Goal: Task Accomplishment & Management: Manage account settings

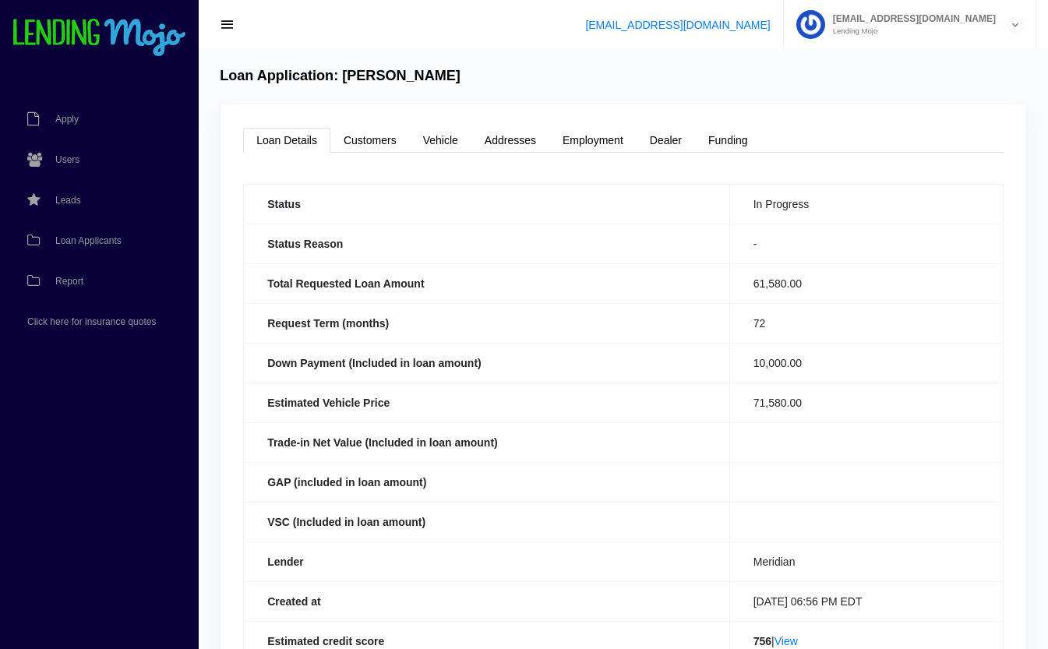
scroll to position [131, 0]
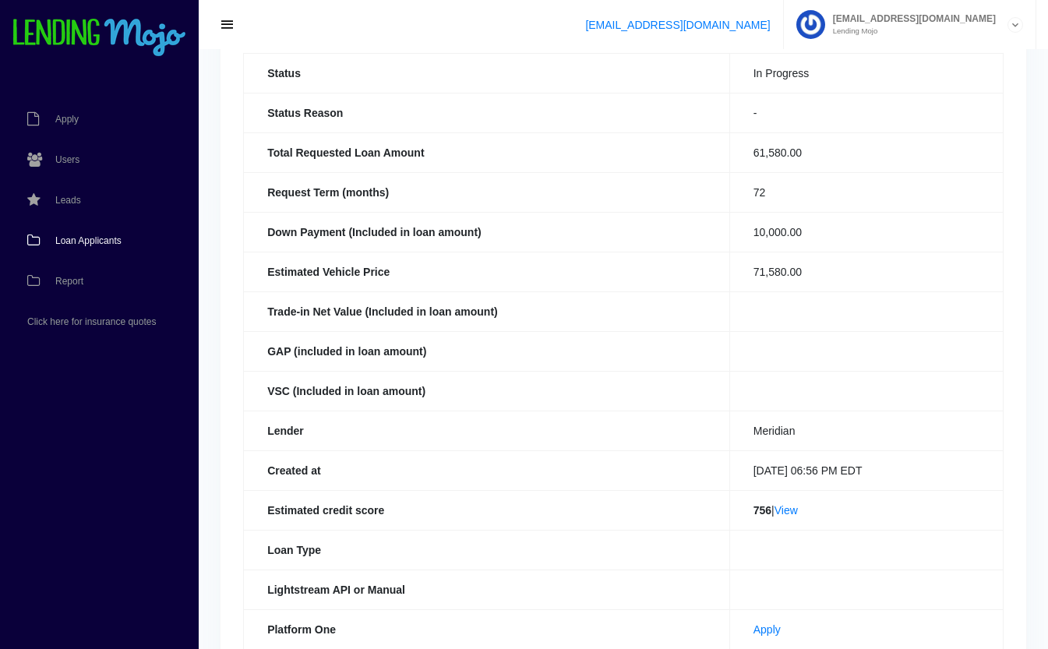
click at [113, 248] on link "Loan Applicants" at bounding box center [91, 240] width 183 height 41
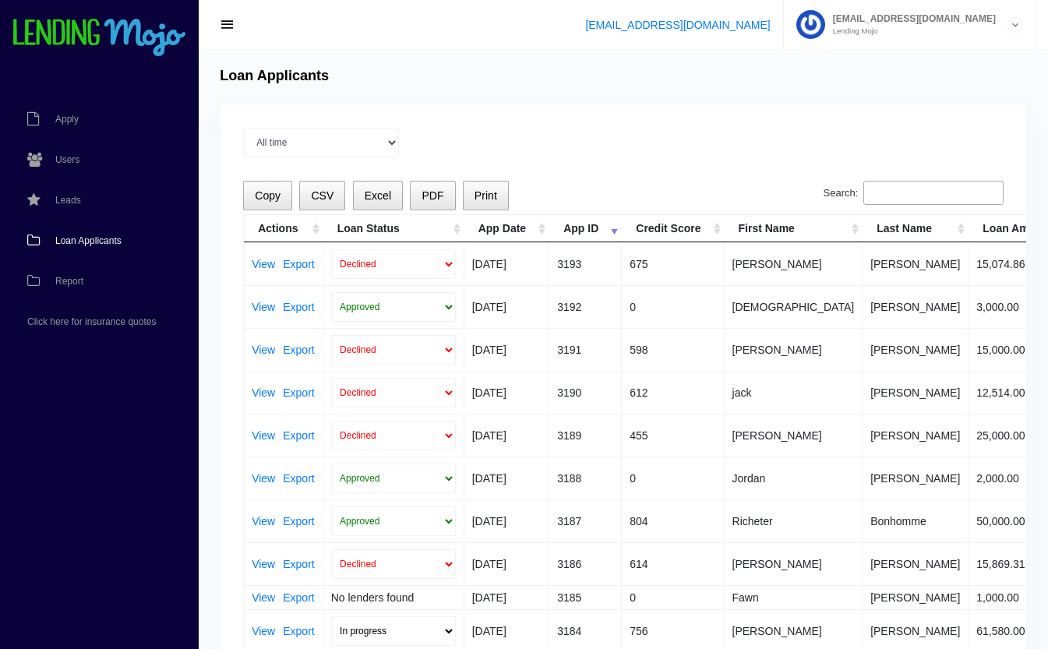
click at [922, 196] on input "Search:" at bounding box center [933, 193] width 140 height 25
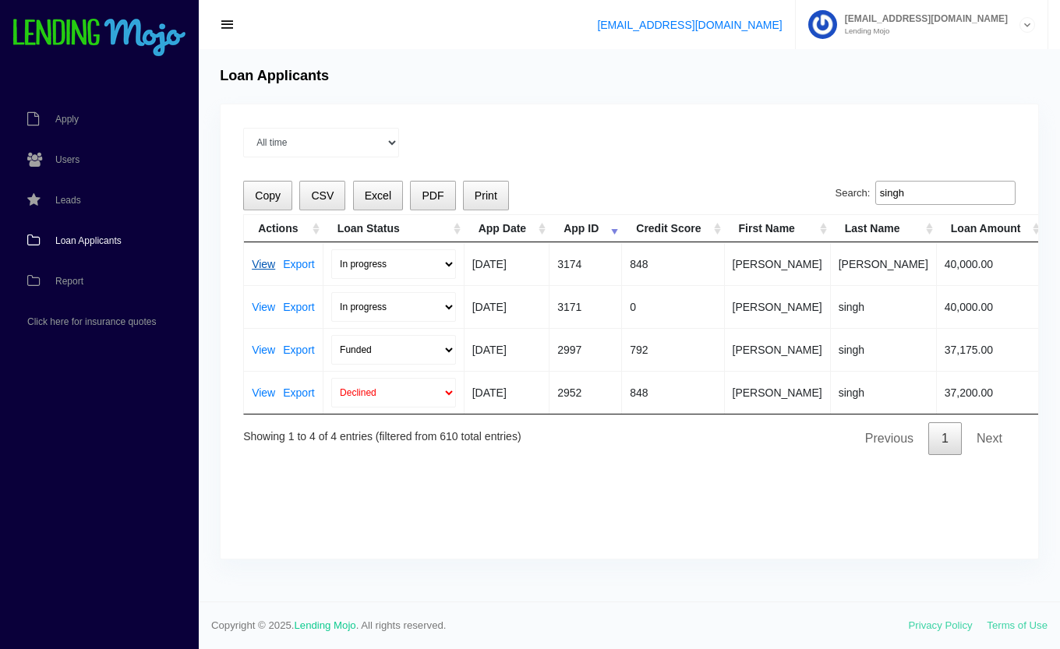
type input "singh"
click at [263, 266] on link "View" at bounding box center [263, 264] width 23 height 11
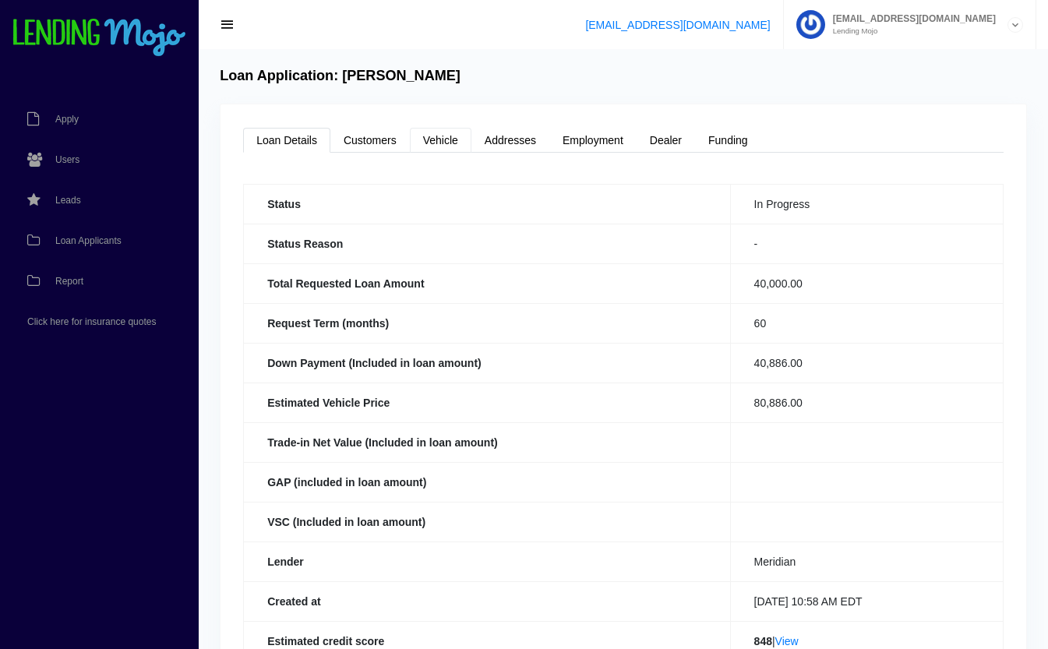
click at [441, 143] on link "Vehicle" at bounding box center [441, 140] width 62 height 25
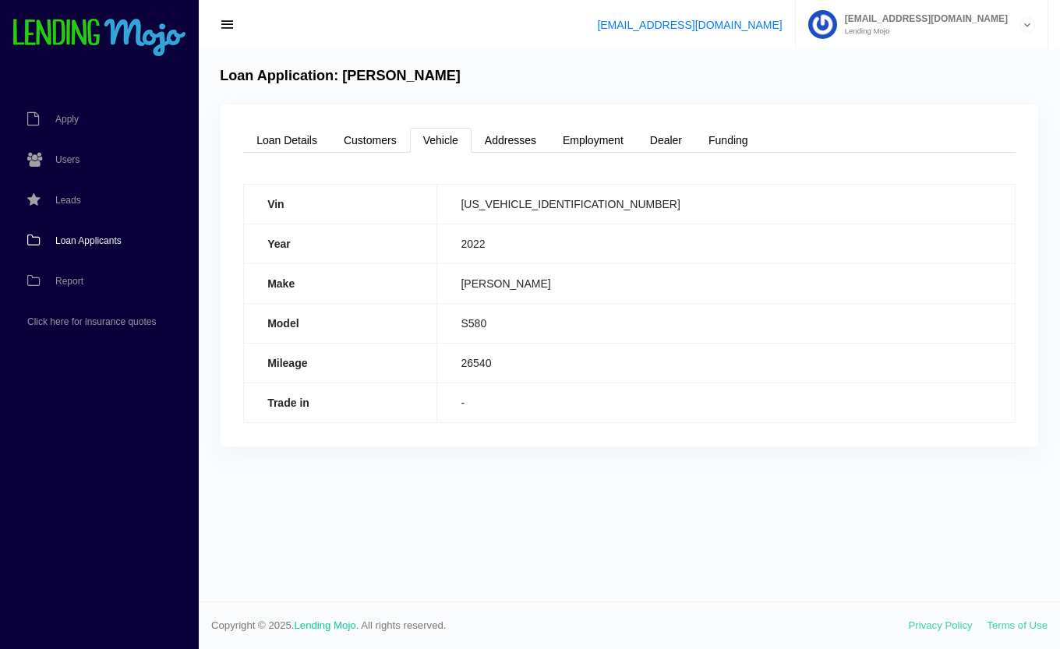
click at [66, 244] on span "Loan Applicants" at bounding box center [88, 240] width 66 height 9
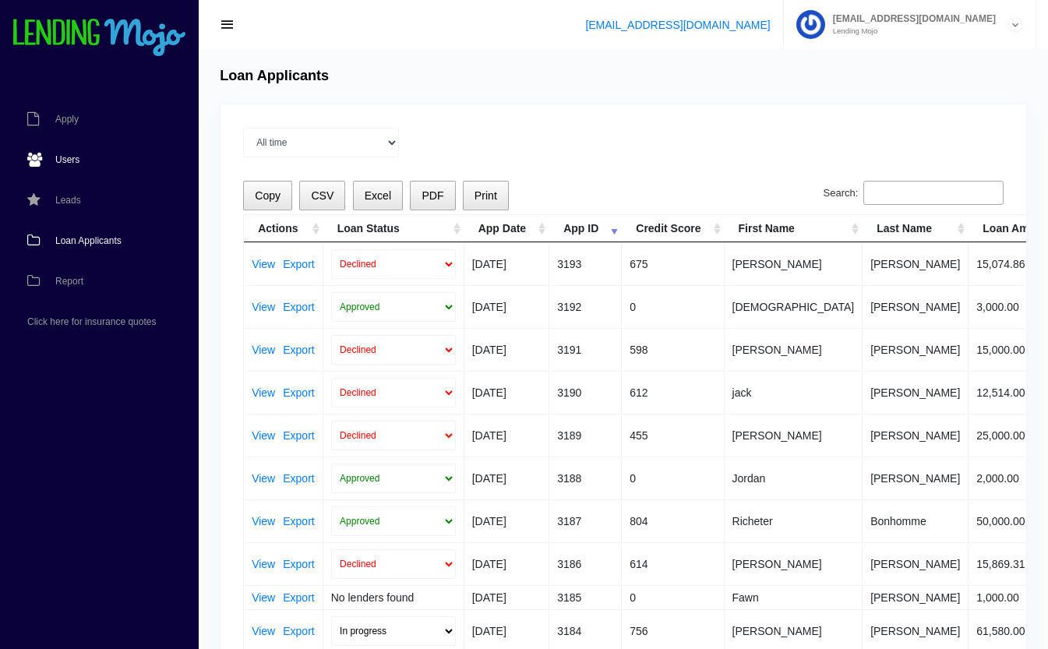
click at [77, 160] on span "Users" at bounding box center [67, 159] width 24 height 9
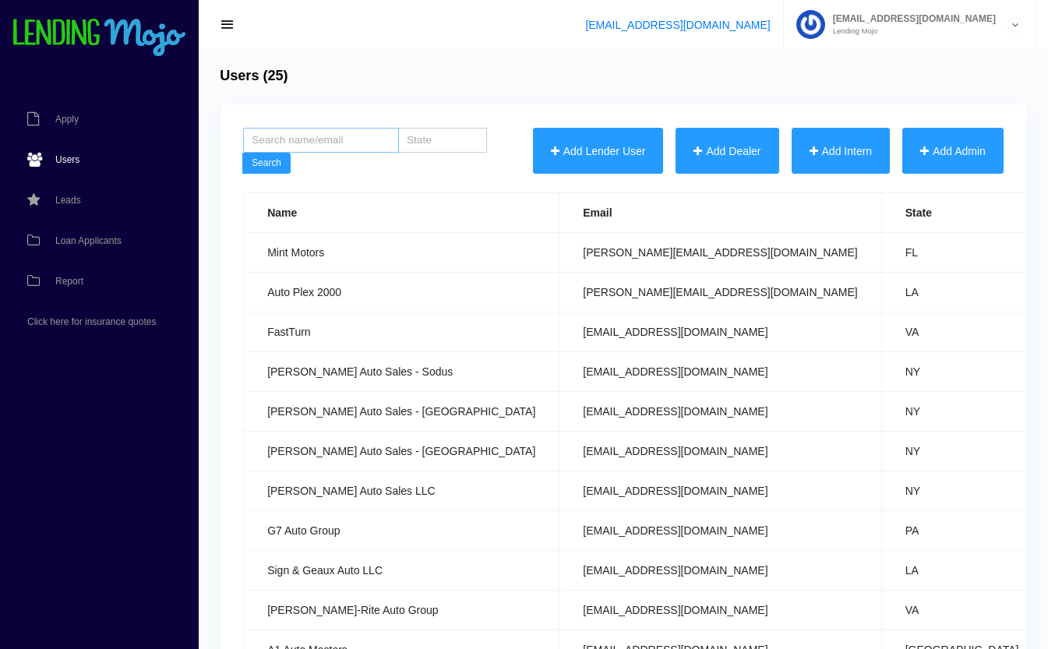
click at [365, 139] on input "search" at bounding box center [321, 140] width 156 height 25
type input "meta"
click at [242, 153] on button "Search" at bounding box center [266, 164] width 48 height 22
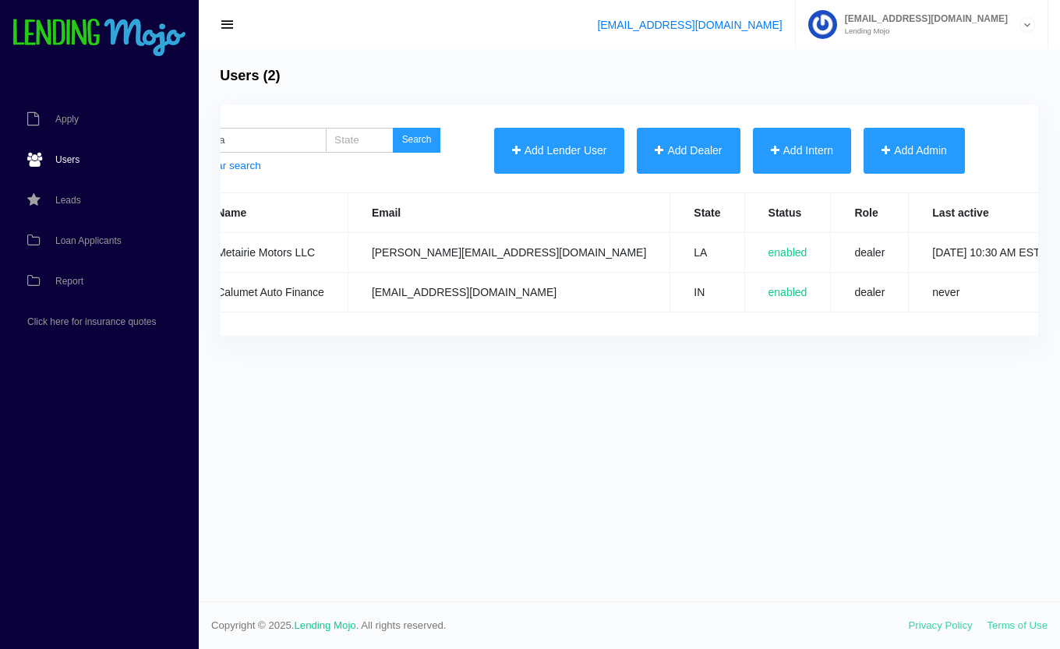
scroll to position [0, 284]
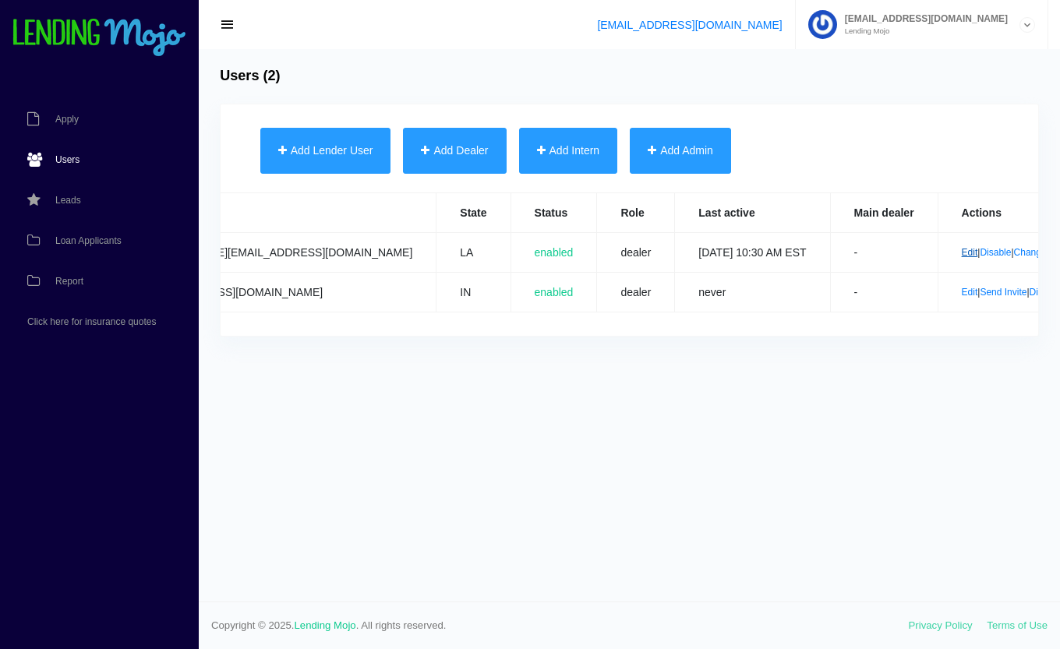
click at [961, 252] on link "Edit" at bounding box center [969, 252] width 16 height 11
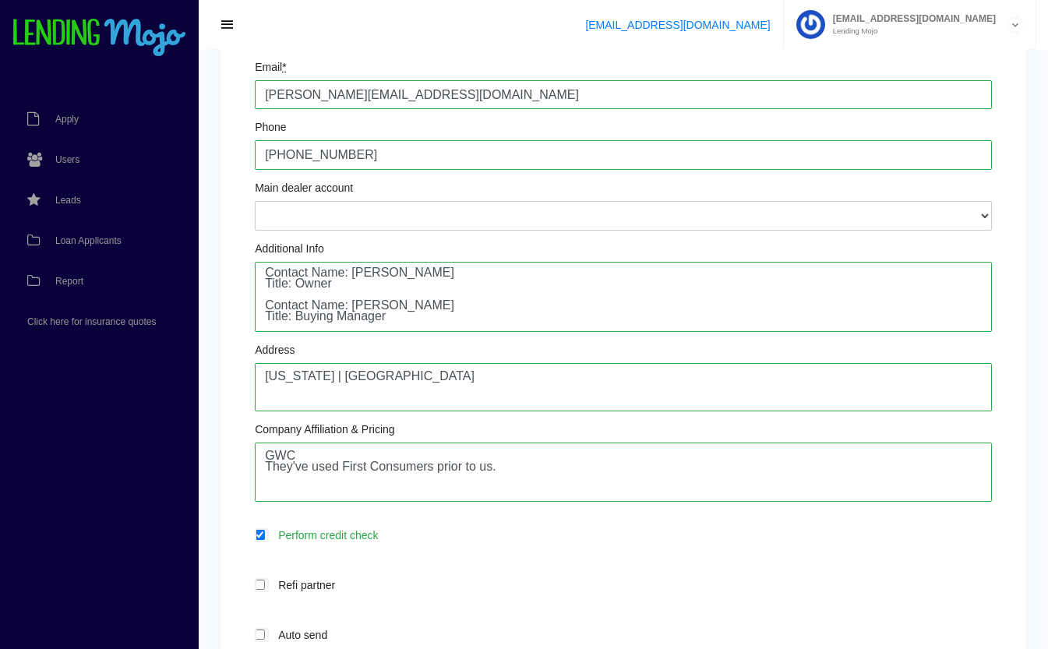
scroll to position [4, 0]
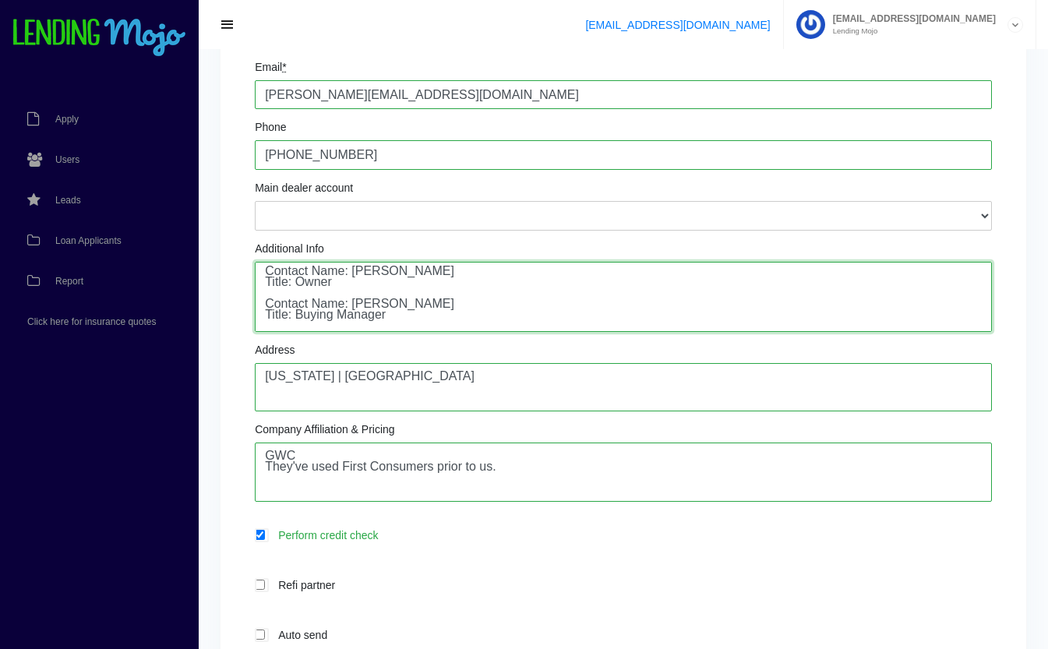
click at [482, 306] on textarea "Contact Name: Sam Rantisi Title: Owner Contact Name: Hasan Alawamleh Title: Buy…" at bounding box center [623, 297] width 737 height 70
click at [348, 312] on textarea "Contact Name: Sam Rantisi Title: Owner Contact Name: Hasan Alawamleh Title: Buy…" at bounding box center [623, 297] width 737 height 70
type textarea "Contact Name: Sam Rantisi Title: Owner Contact Name: Hasan Alawamleh hasan@meta…"
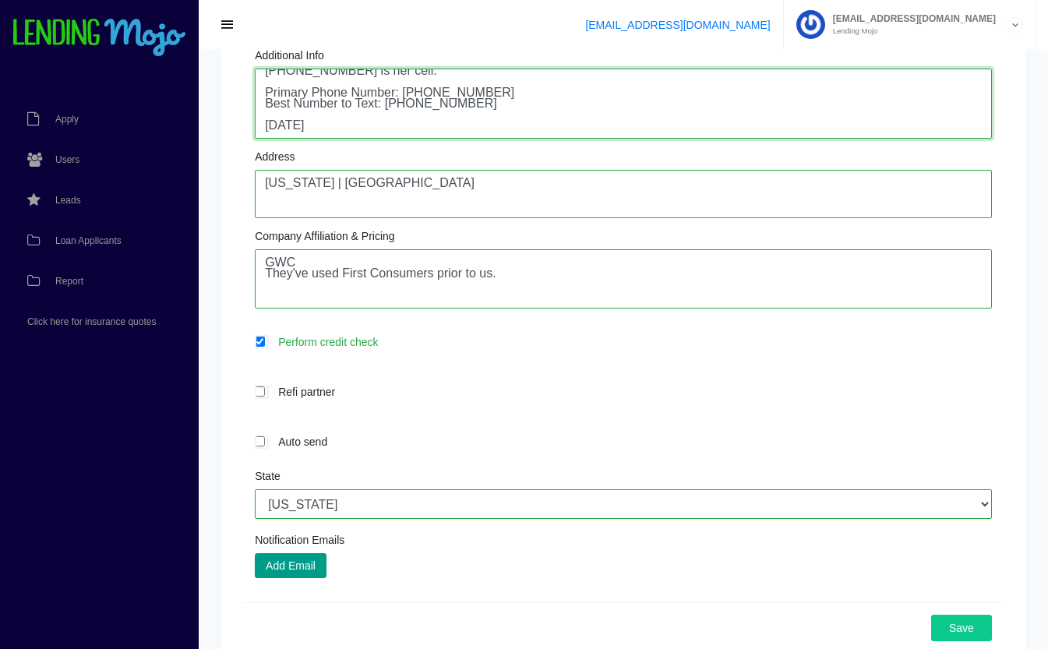
scroll to position [431, 0]
click at [593, 126] on textarea "Contact Name: Sam Rantisi Title: Owner Contact Name: Hasan Alawamleh Title: Buy…" at bounding box center [623, 103] width 737 height 70
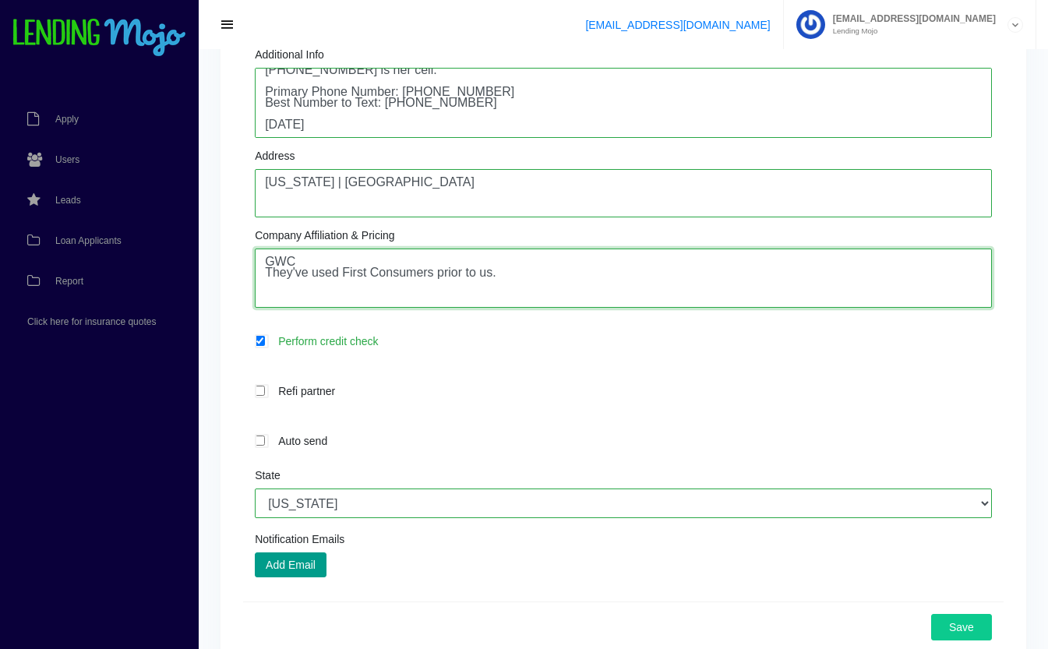
click at [580, 276] on textarea "GWC They've used First Consumers prior to us." at bounding box center [623, 278] width 737 height 59
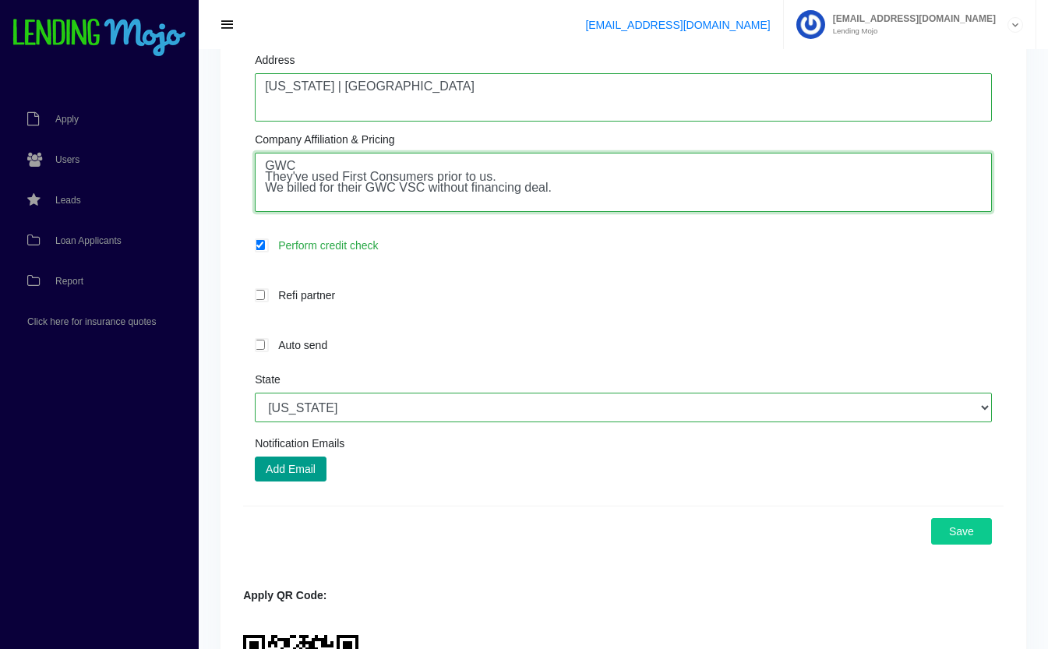
scroll to position [527, 0]
type textarea "GWC They've used First Consumers prior to us. We billed for their GWC VSC witho…"
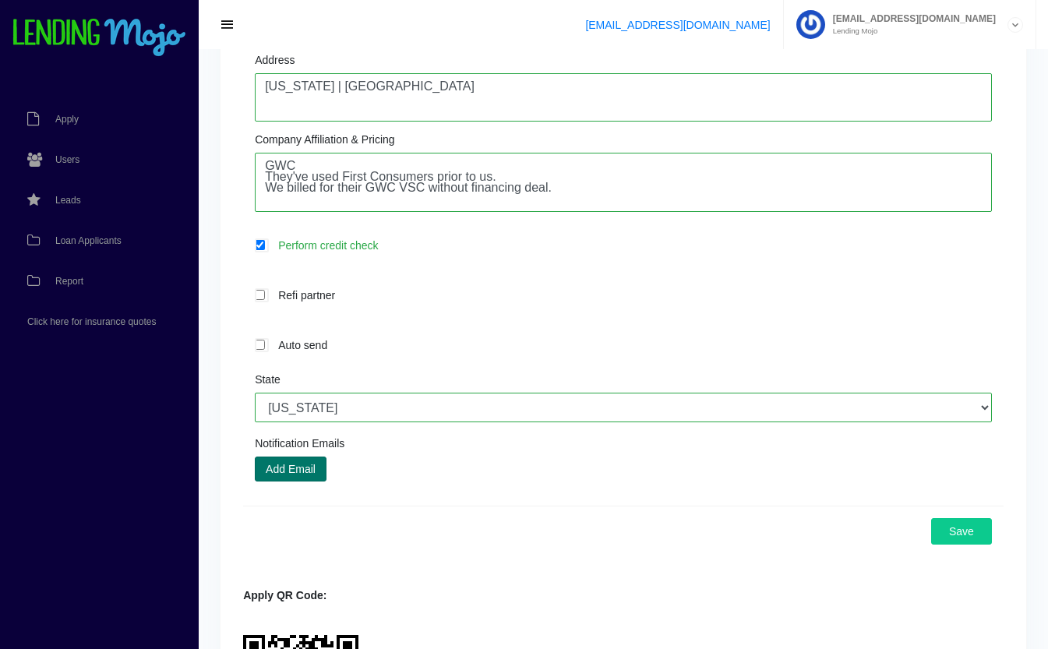
click at [312, 481] on button "Add Email" at bounding box center [291, 469] width 72 height 25
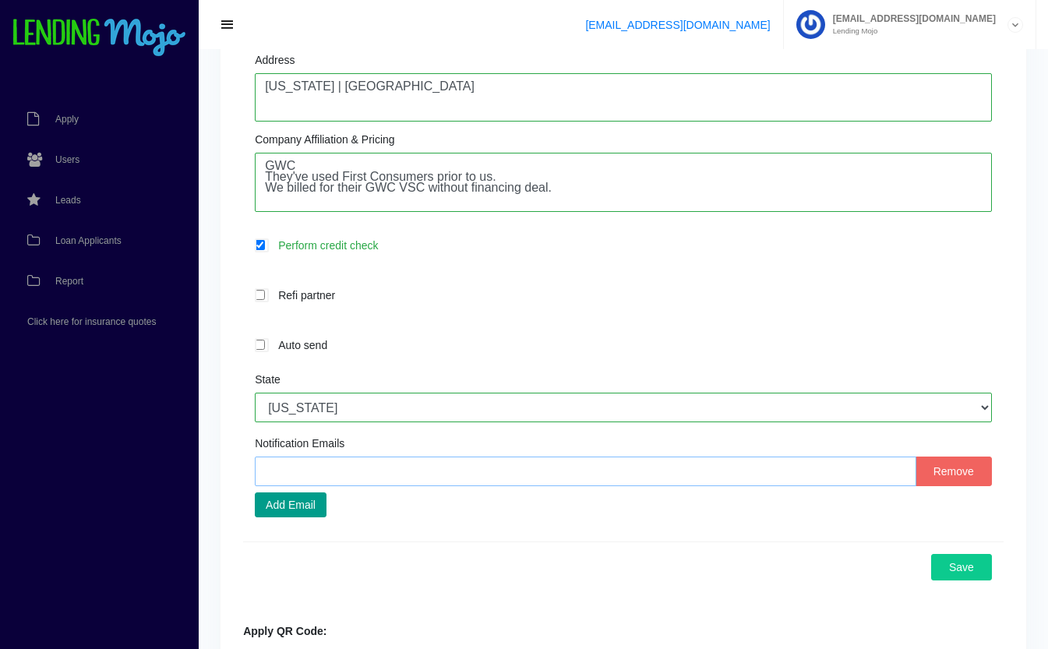
click at [511, 477] on input "text" at bounding box center [585, 472] width 661 height 30
type input "hasan@metairiemotors.com"
click at [976, 568] on button "Save" at bounding box center [961, 567] width 61 height 26
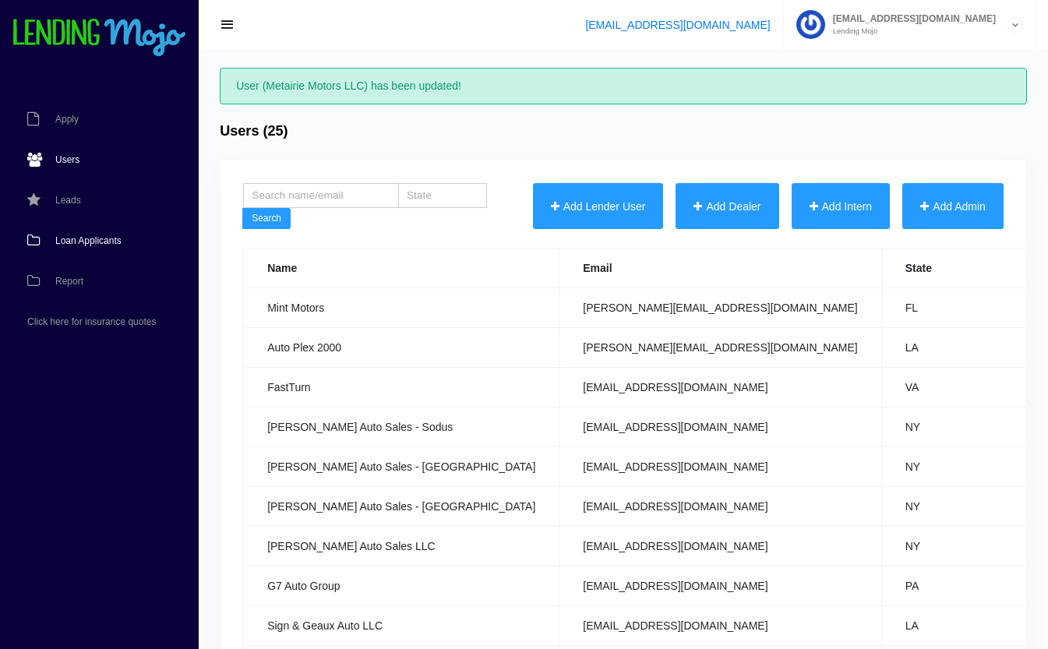
click at [91, 246] on link "Loan Applicants" at bounding box center [91, 240] width 183 height 41
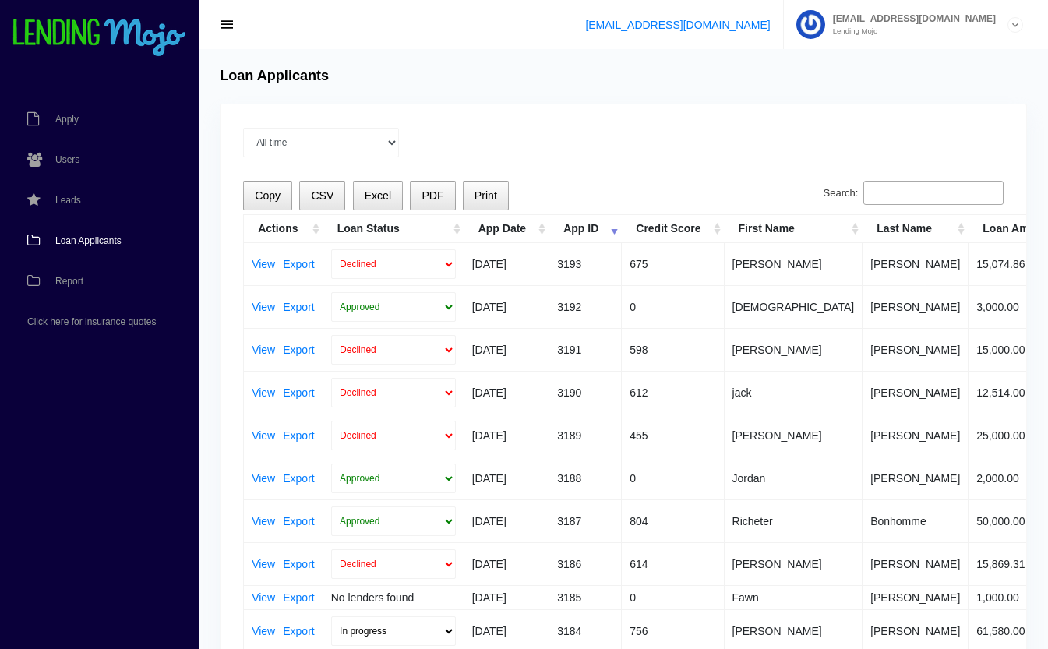
click at [908, 185] on input "Search:" at bounding box center [933, 193] width 140 height 25
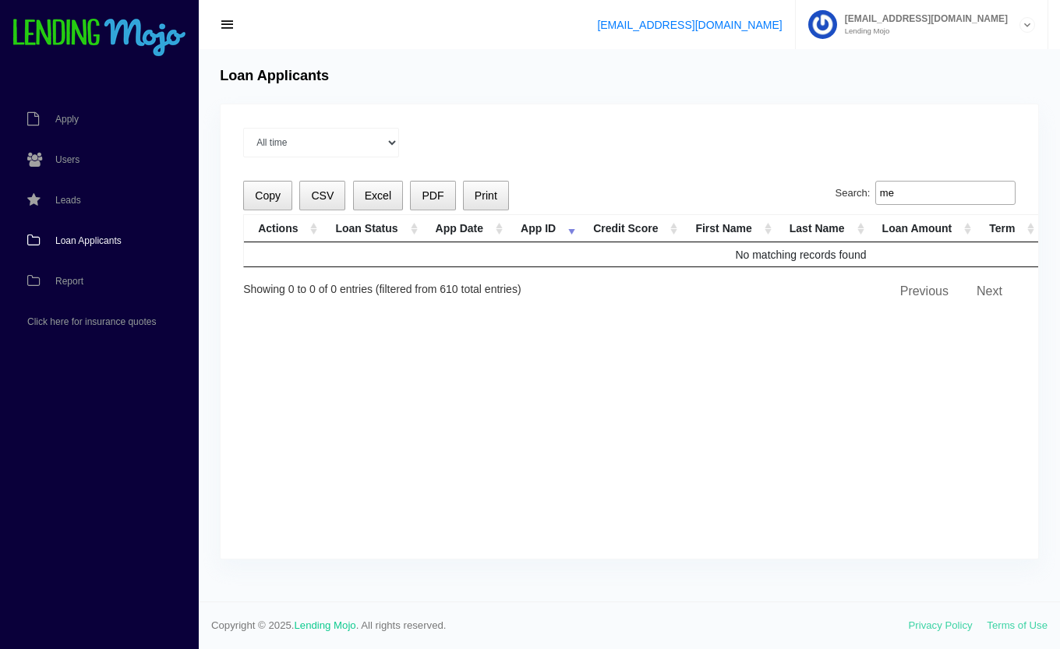
type input "m"
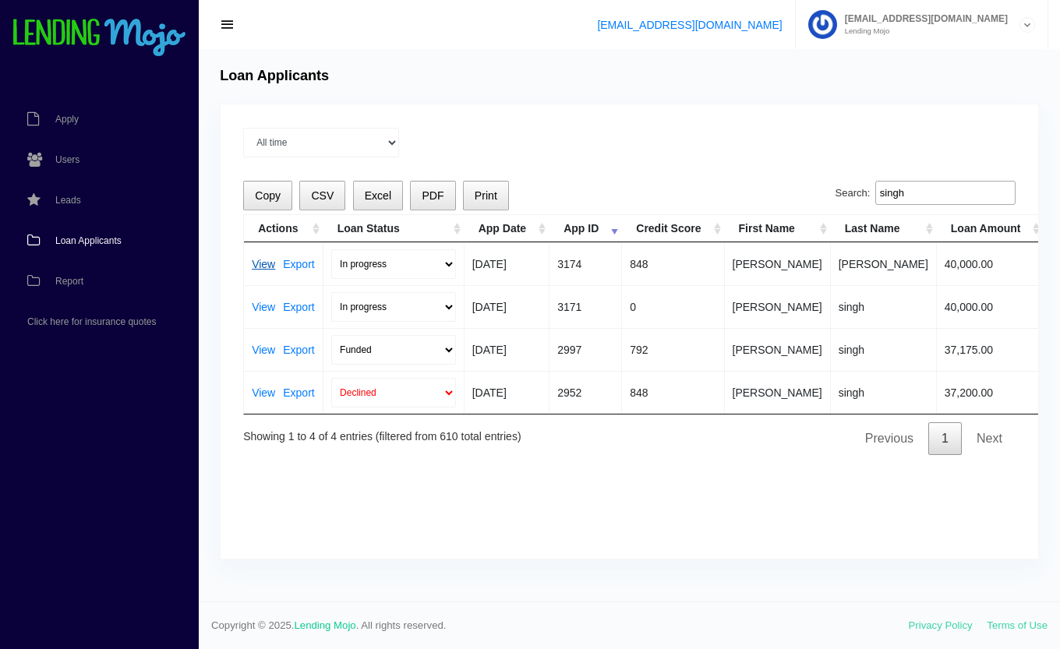
type input "singh"
click at [266, 259] on link "View" at bounding box center [263, 264] width 23 height 11
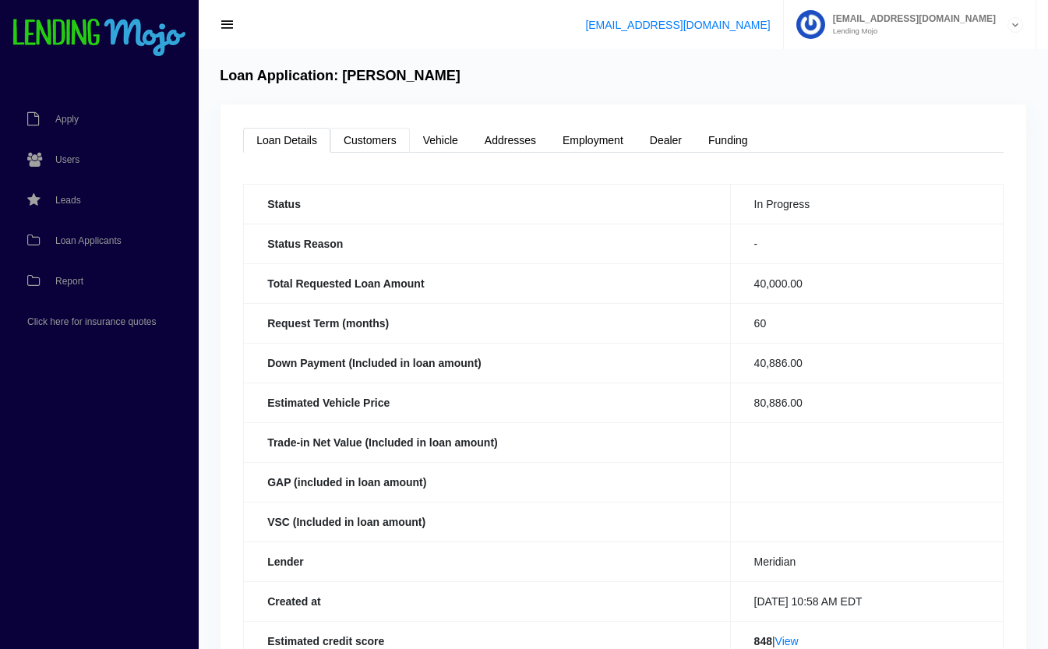
click at [382, 142] on link "Customers" at bounding box center [369, 140] width 79 height 25
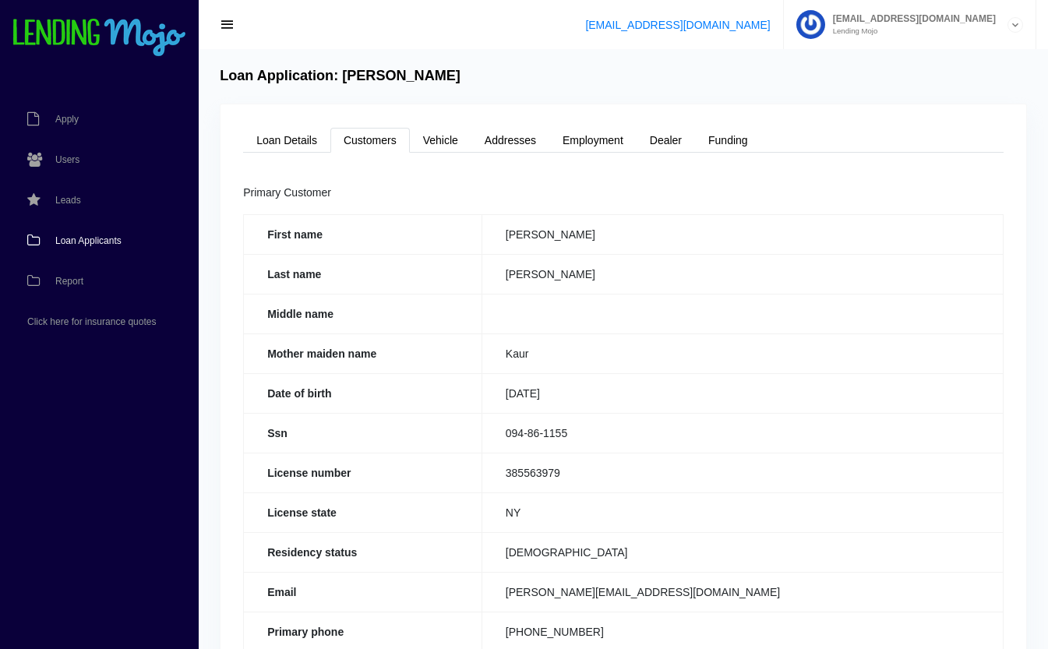
click at [114, 234] on link "Loan Applicants" at bounding box center [91, 240] width 183 height 41
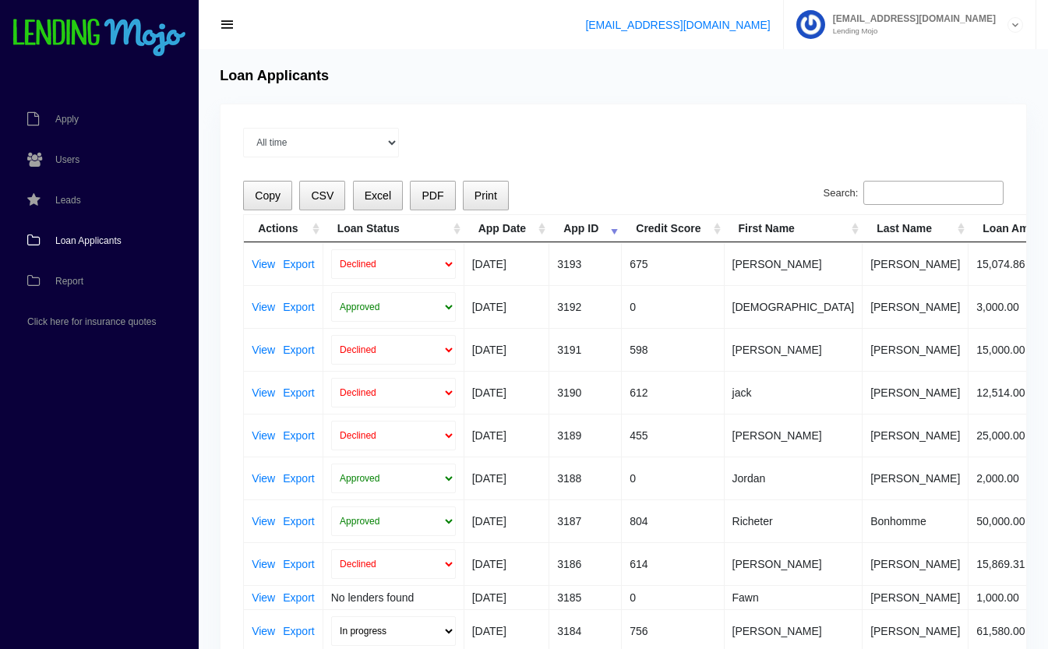
click at [901, 192] on input "Search:" at bounding box center [933, 193] width 140 height 25
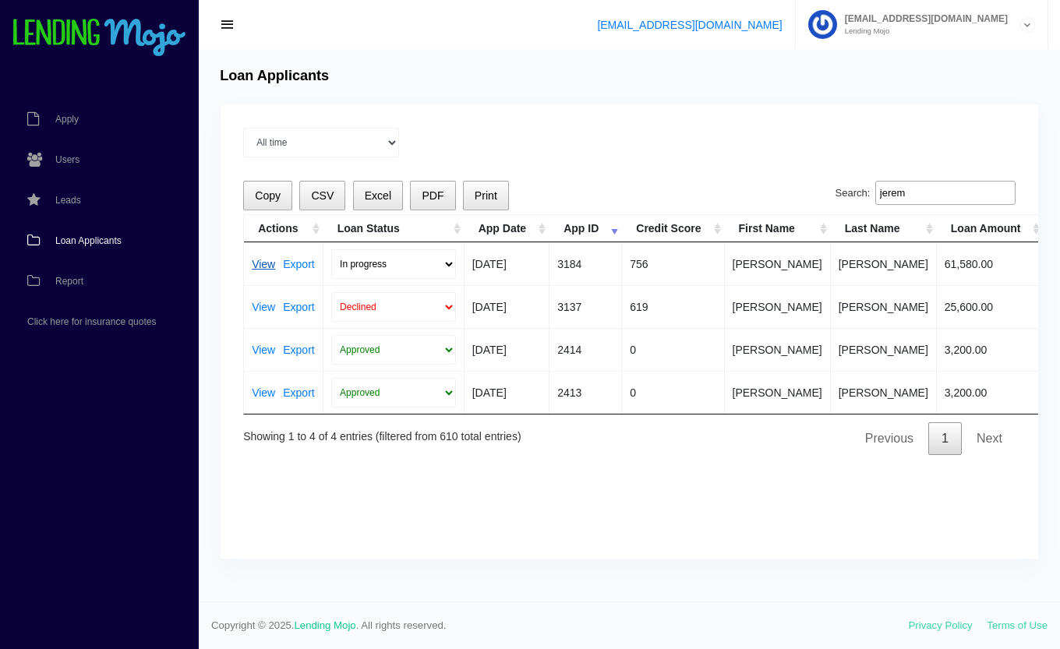
type input "jerem"
click at [257, 266] on link "View" at bounding box center [263, 264] width 23 height 11
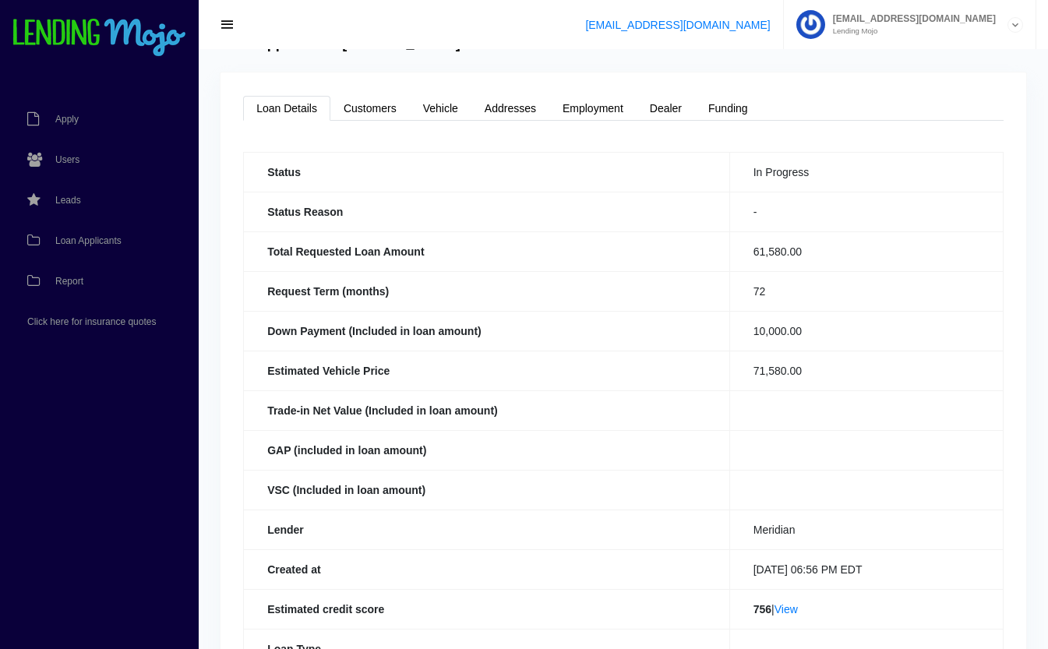
scroll to position [104, 0]
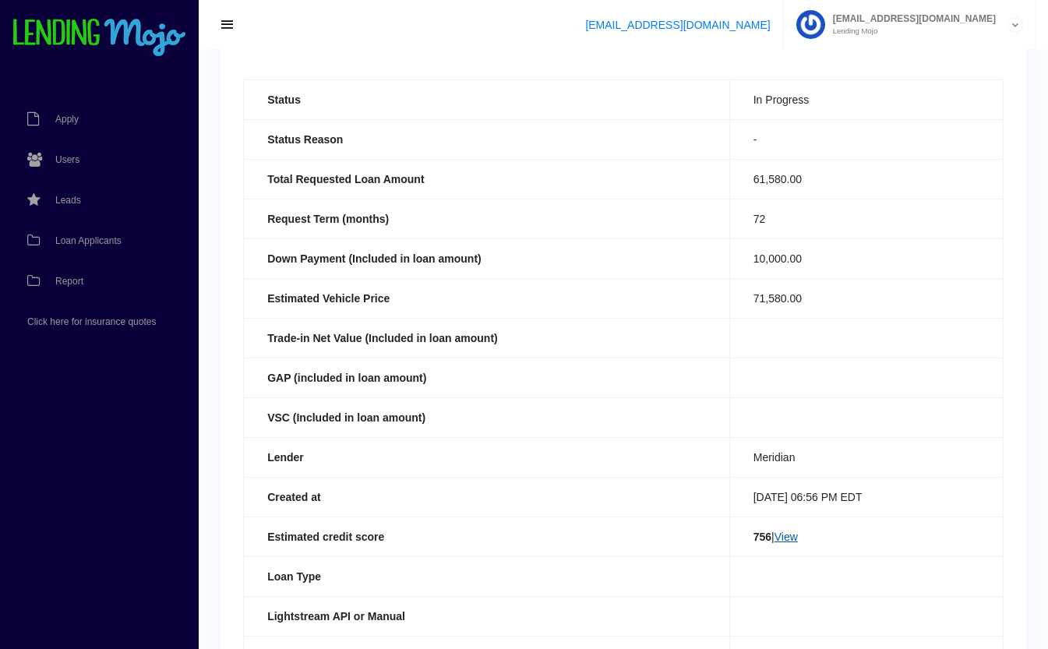
click at [792, 535] on link "View" at bounding box center [785, 537] width 23 height 12
